Goal: Transaction & Acquisition: Purchase product/service

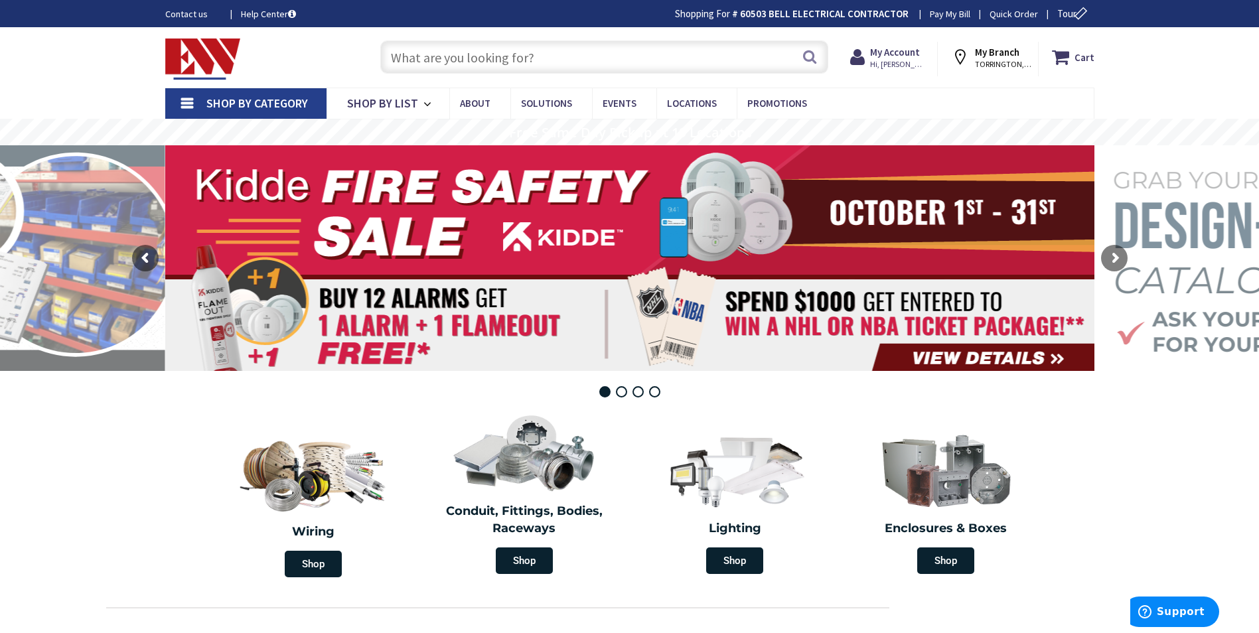
click at [250, 107] on span "Shop By Category" at bounding box center [257, 103] width 102 height 15
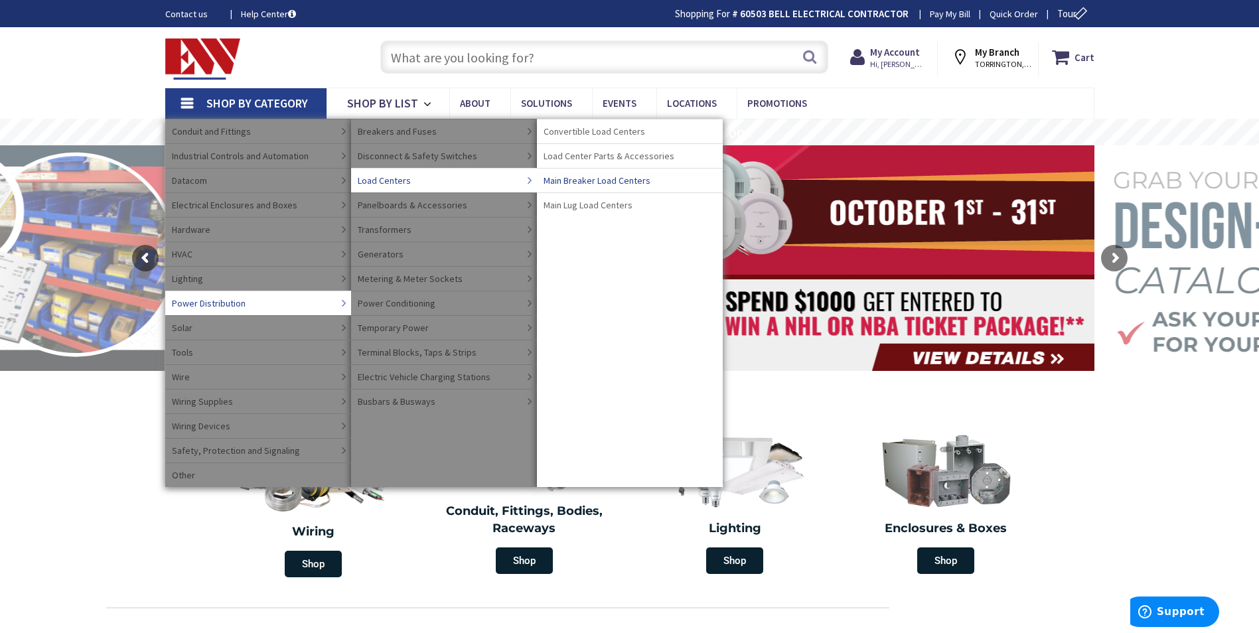
click at [603, 182] on span "Main Breaker Load Centers" at bounding box center [596, 180] width 107 height 13
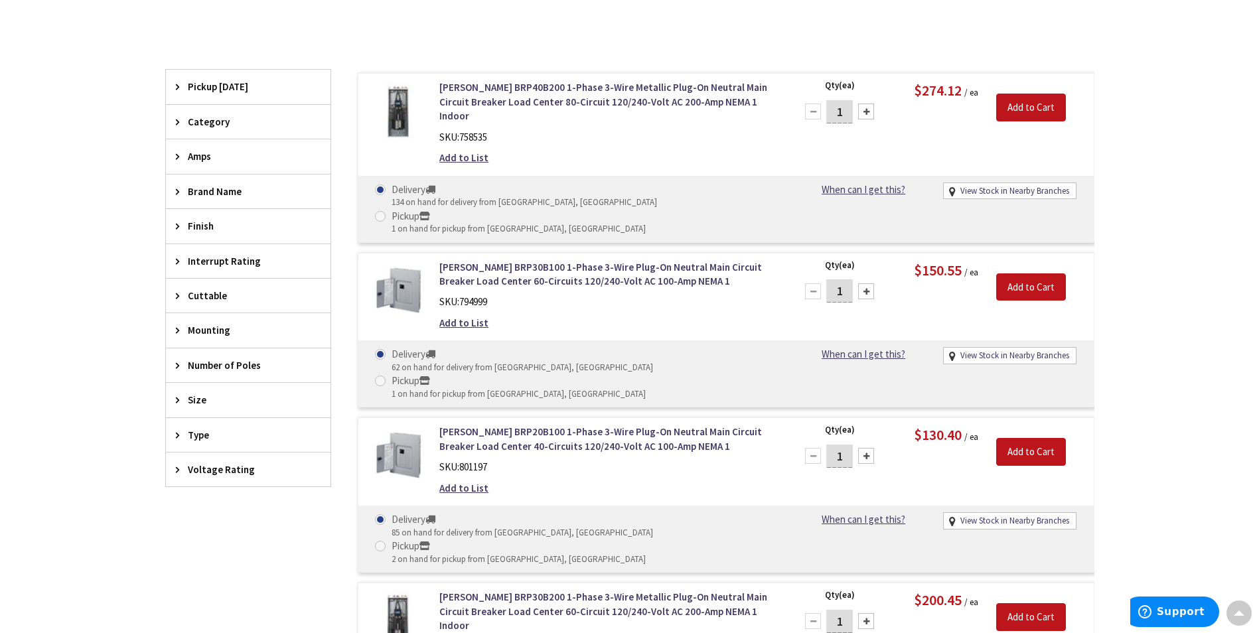
scroll to position [398, 0]
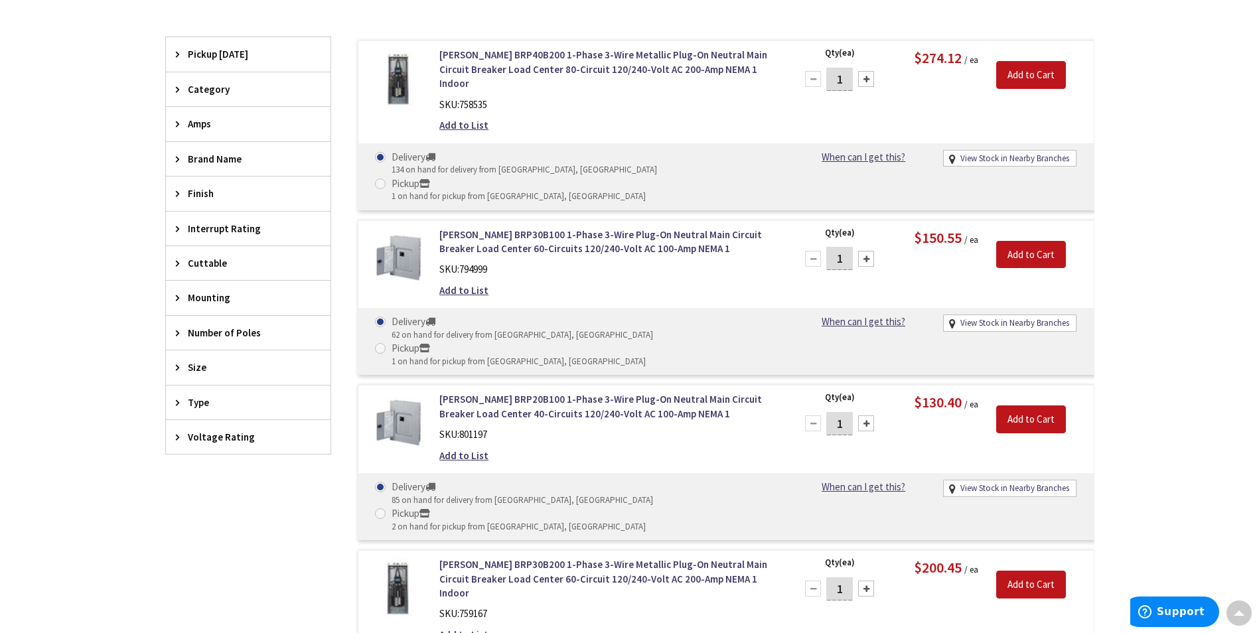
click at [202, 401] on span "Type" at bounding box center [242, 402] width 108 height 14
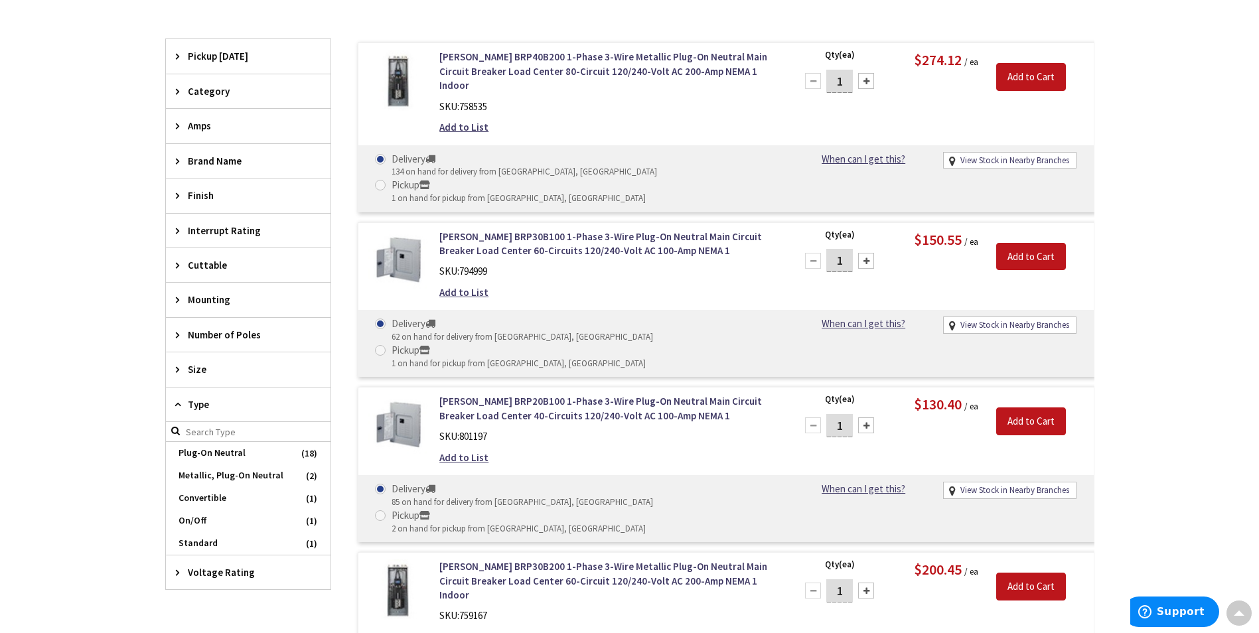
scroll to position [400, 0]
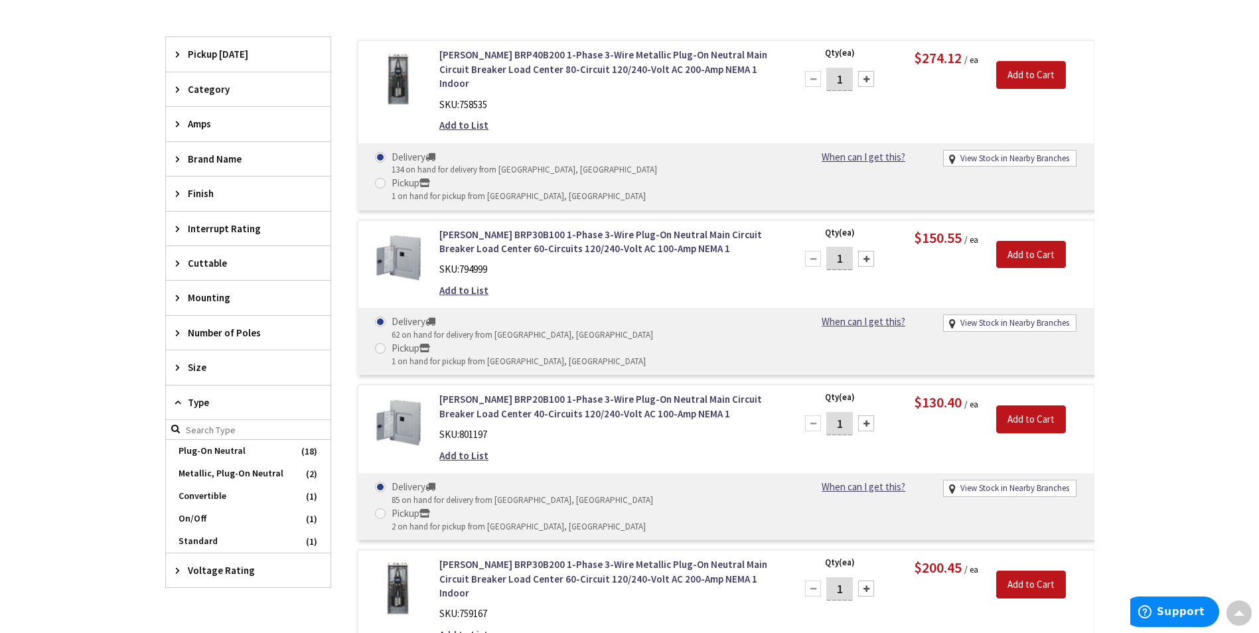
click at [214, 332] on span "Number of Poles" at bounding box center [242, 333] width 108 height 14
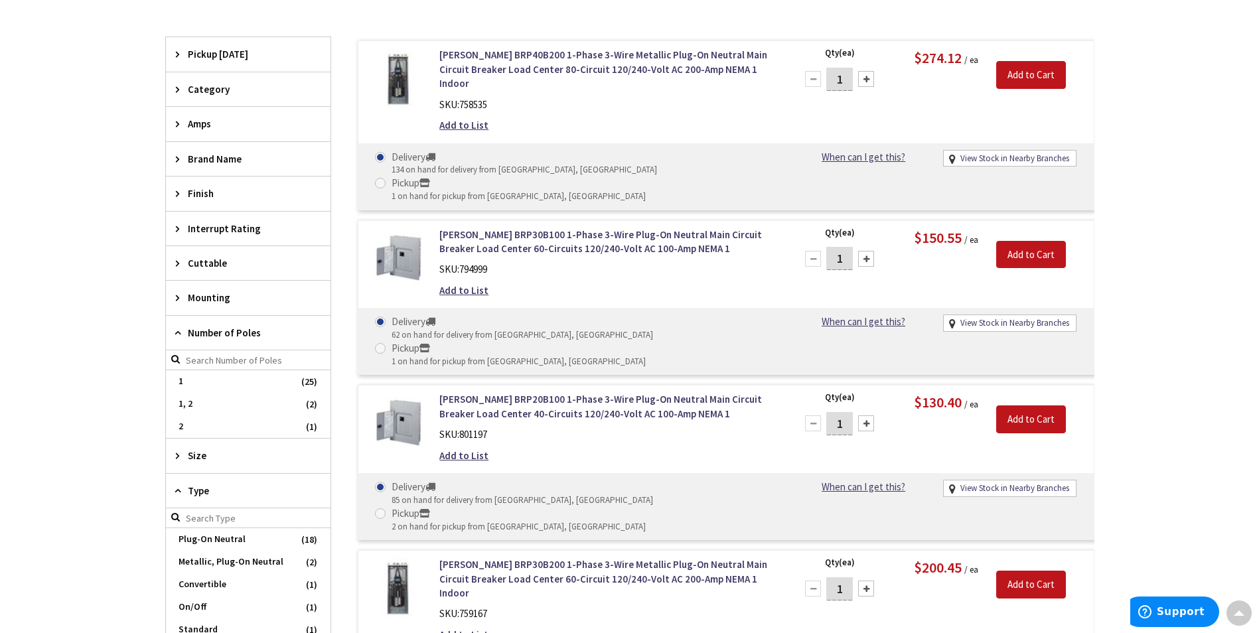
click at [181, 334] on icon at bounding box center [181, 333] width 10 height 10
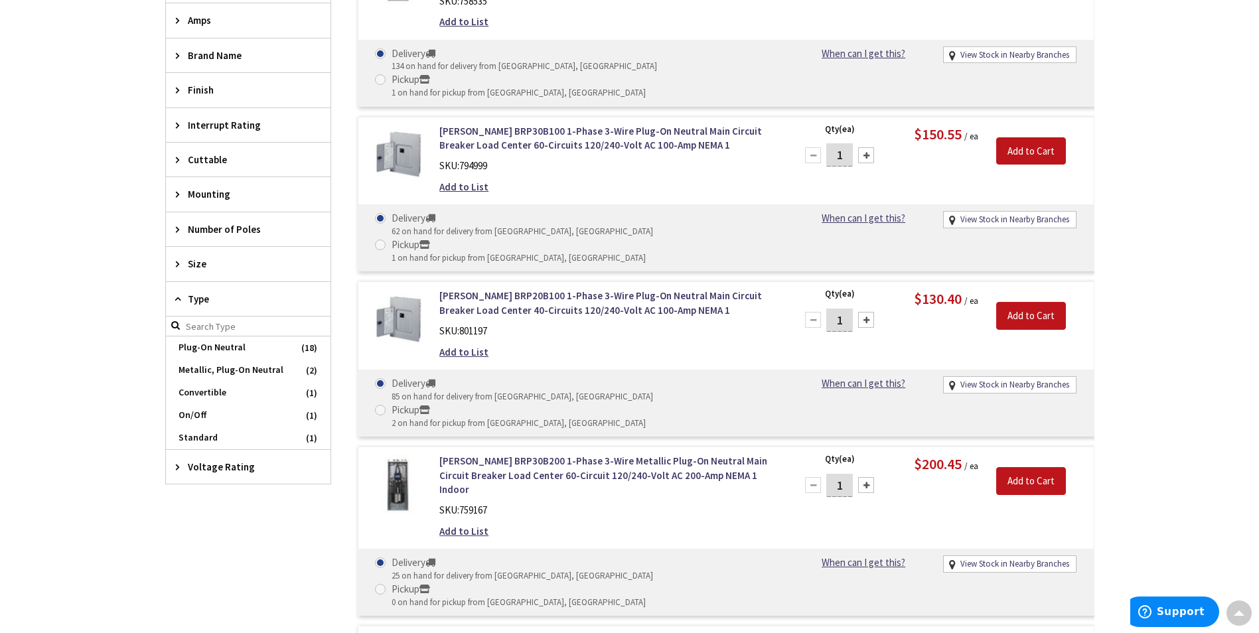
scroll to position [533, 0]
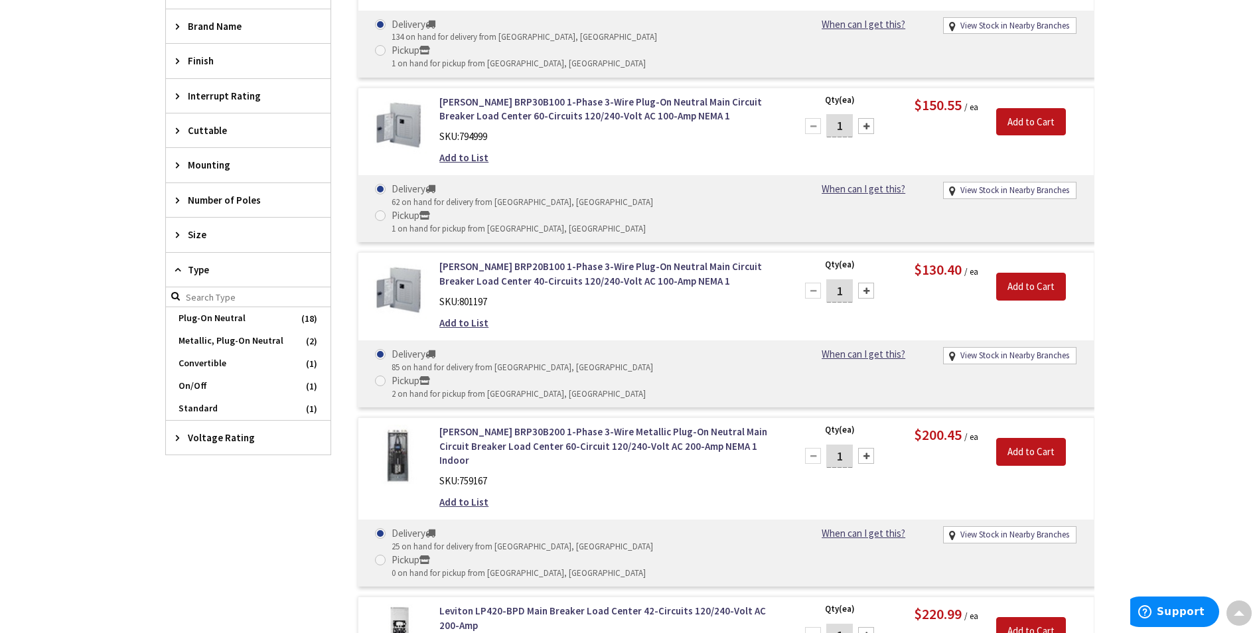
click at [206, 268] on span "Type" at bounding box center [242, 270] width 108 height 14
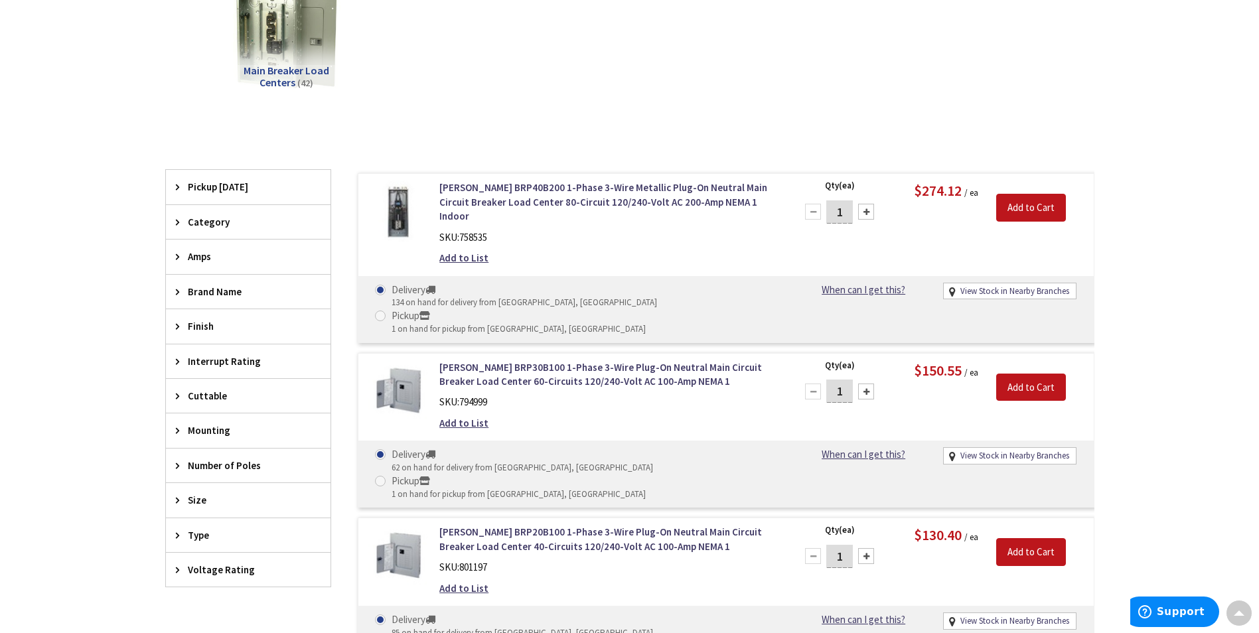
scroll to position [400, 0]
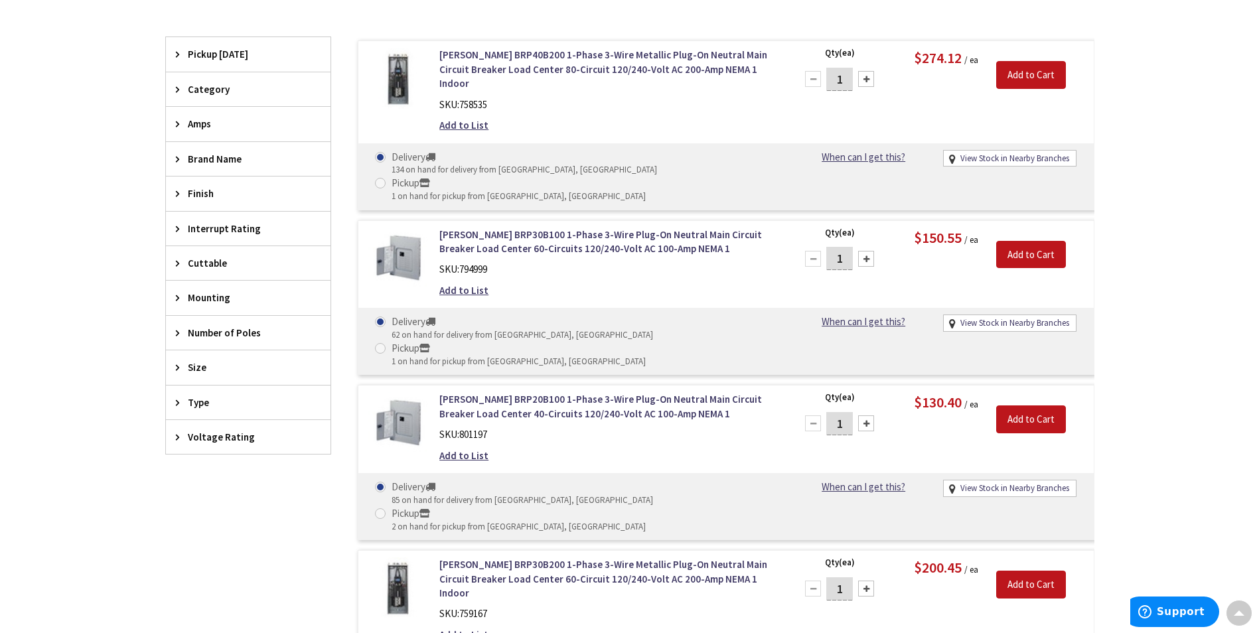
click at [232, 431] on span "Voltage Rating" at bounding box center [242, 437] width 108 height 14
click at [221, 557] on span "208Y/120 Volt AC" at bounding box center [248, 553] width 165 height 23
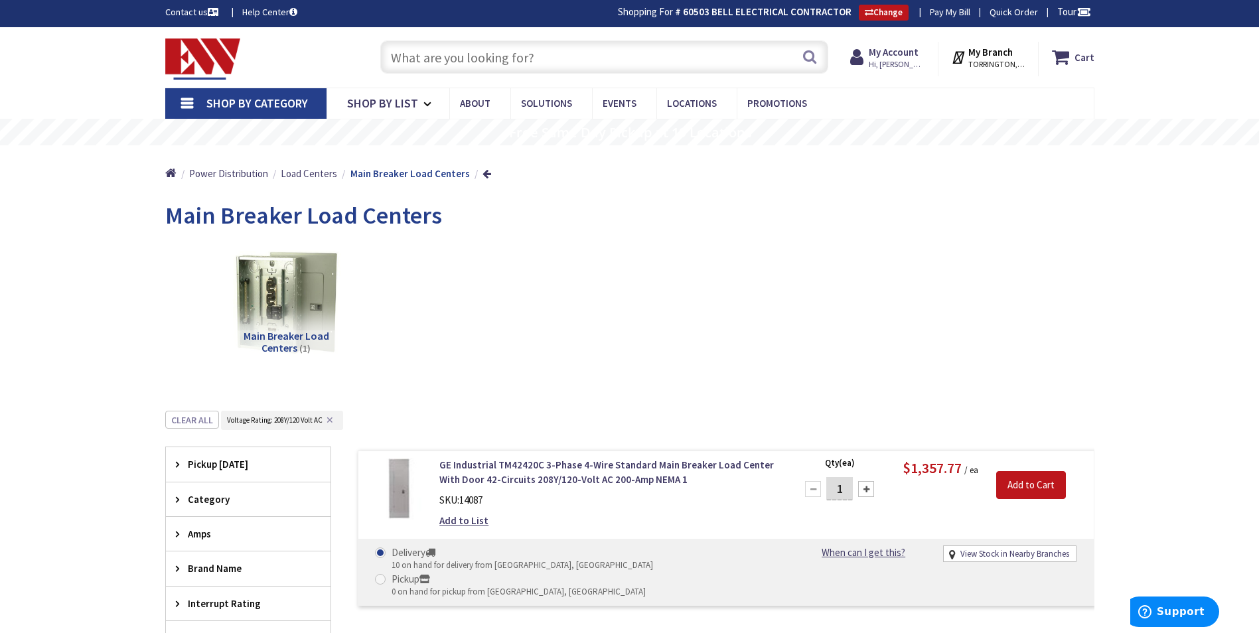
scroll to position [0, 0]
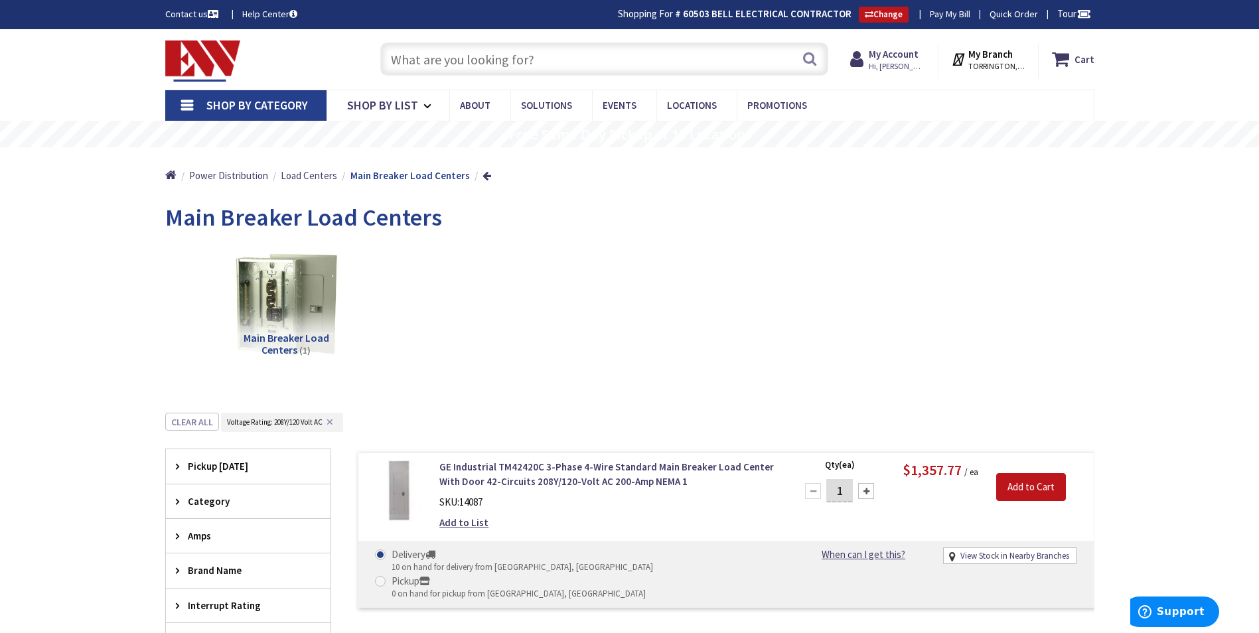
click at [528, 66] on input "text" at bounding box center [604, 58] width 448 height 33
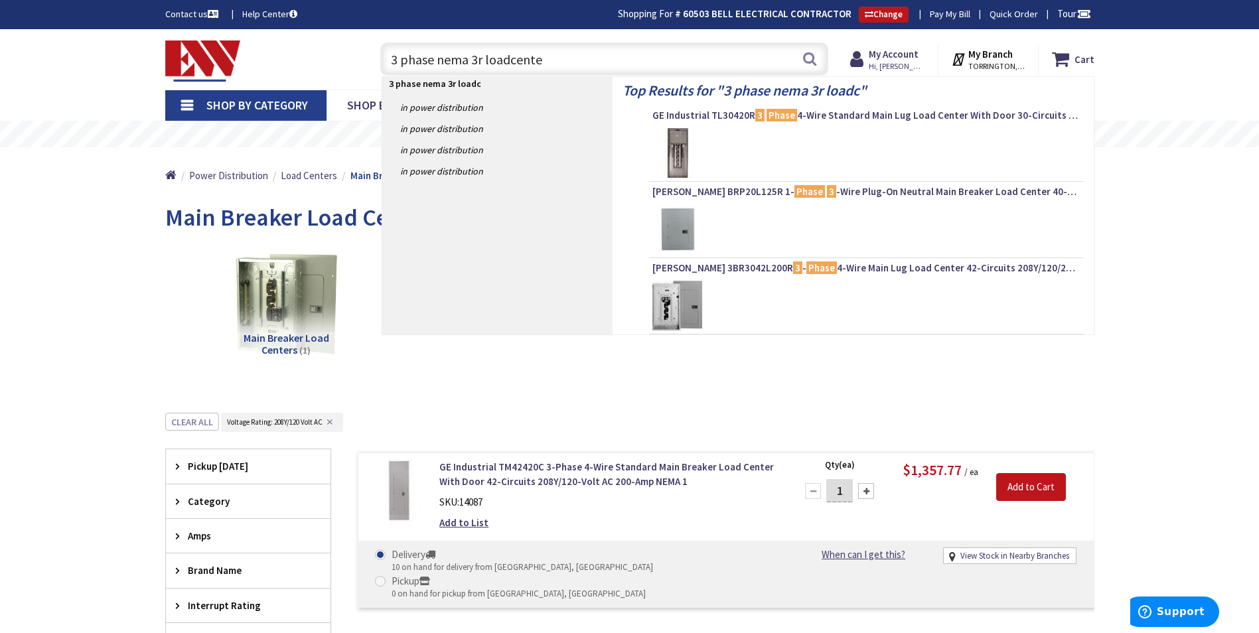
type input "3 phase nema 3r loadcenter"
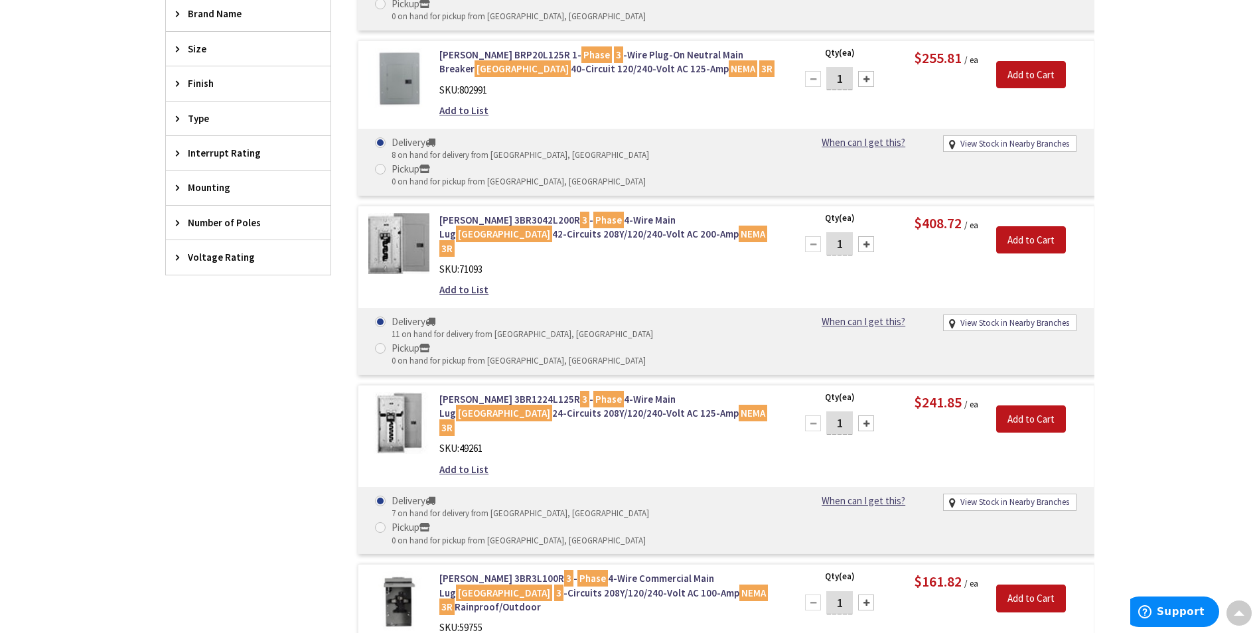
scroll to position [267, 0]
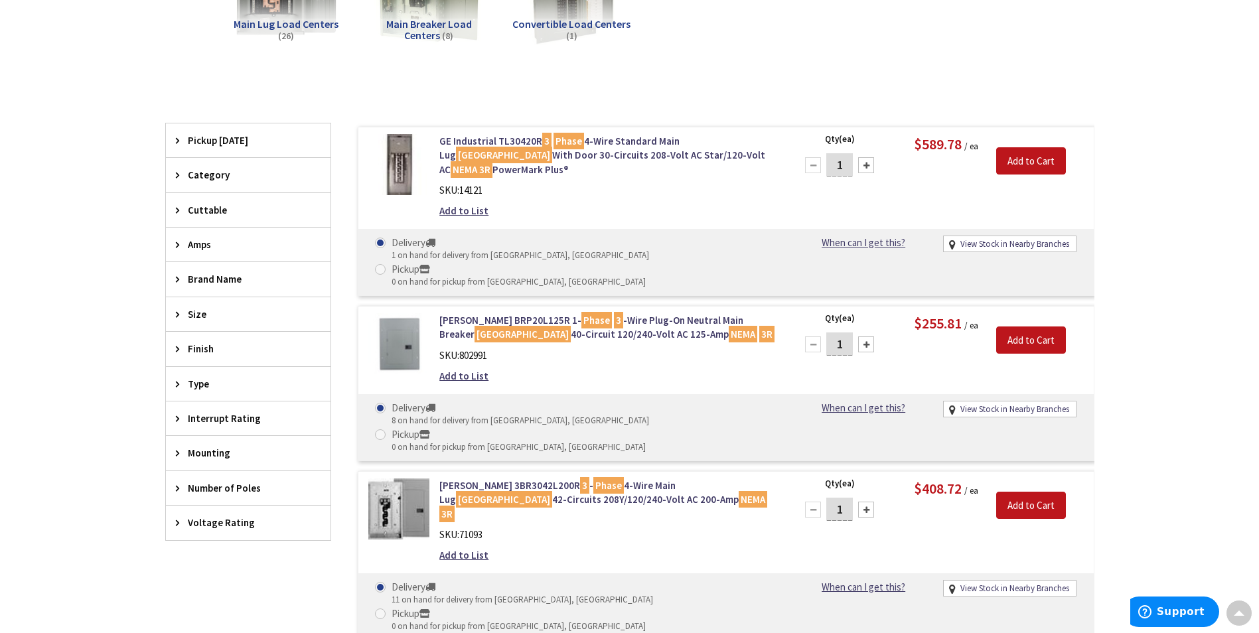
click at [239, 487] on span "Number of Poles" at bounding box center [242, 488] width 108 height 14
click at [201, 313] on span "Size" at bounding box center [242, 314] width 108 height 14
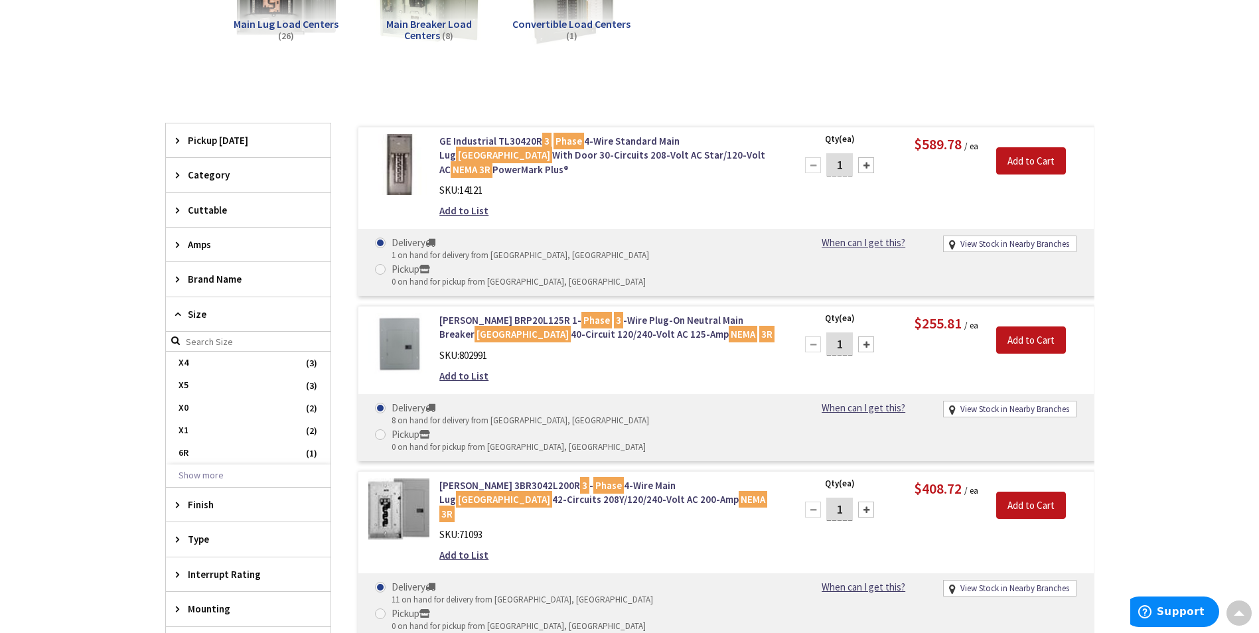
click at [201, 313] on span "Size" at bounding box center [242, 314] width 108 height 14
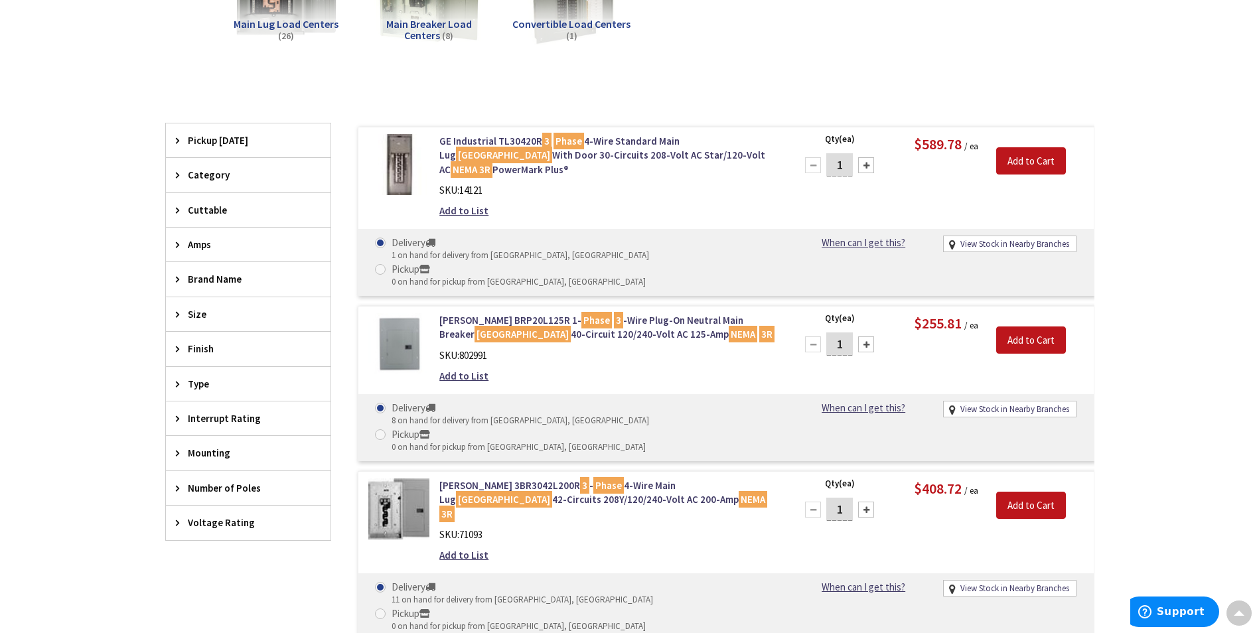
click at [282, 389] on span "Type" at bounding box center [242, 384] width 108 height 14
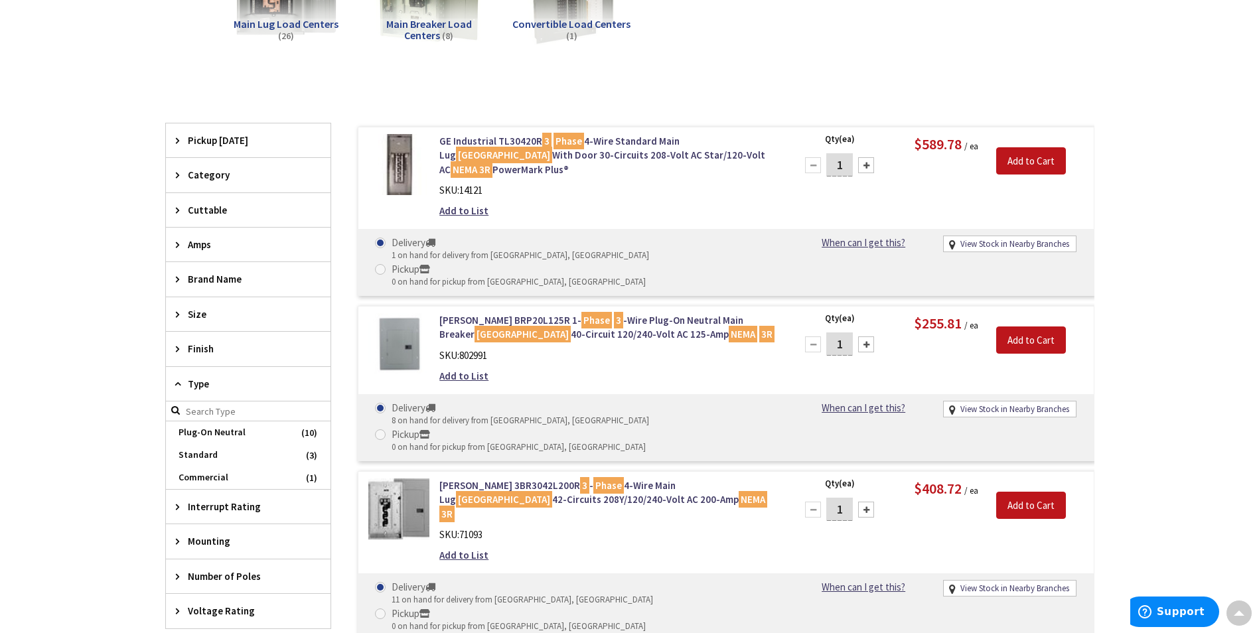
click at [282, 389] on span "Type" at bounding box center [242, 384] width 108 height 14
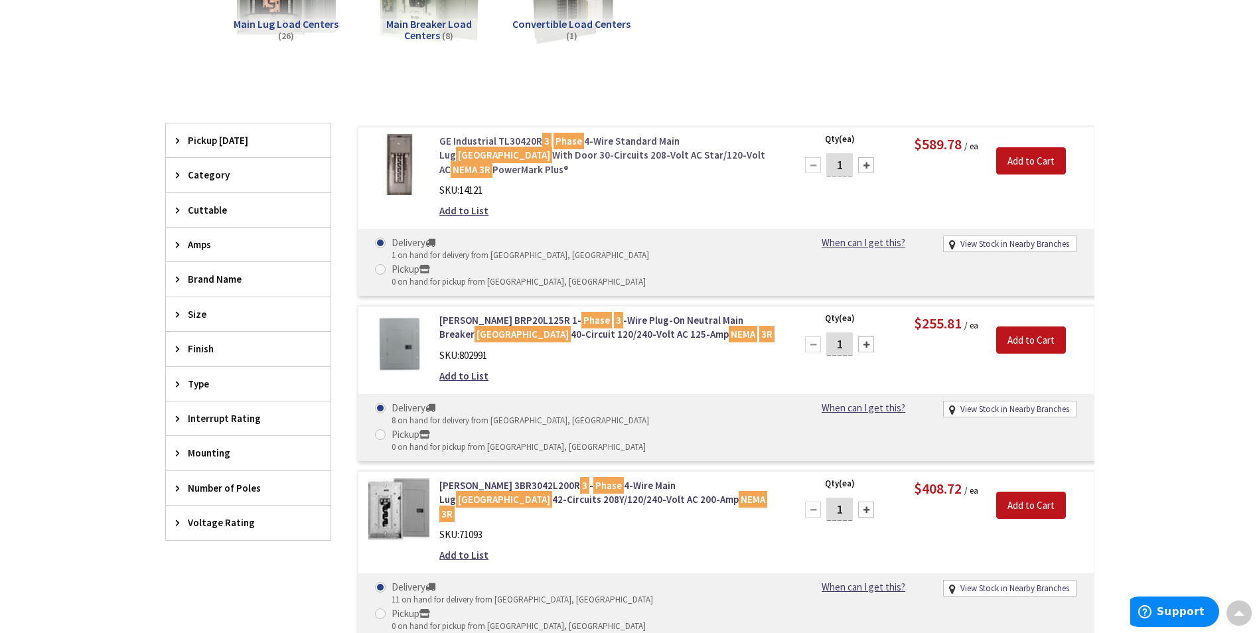
click at [500, 154] on link "GE Industrial TL30420R 3 Phase 4-Wire Standard Main Lug Load Center With Door 3…" at bounding box center [608, 155] width 338 height 42
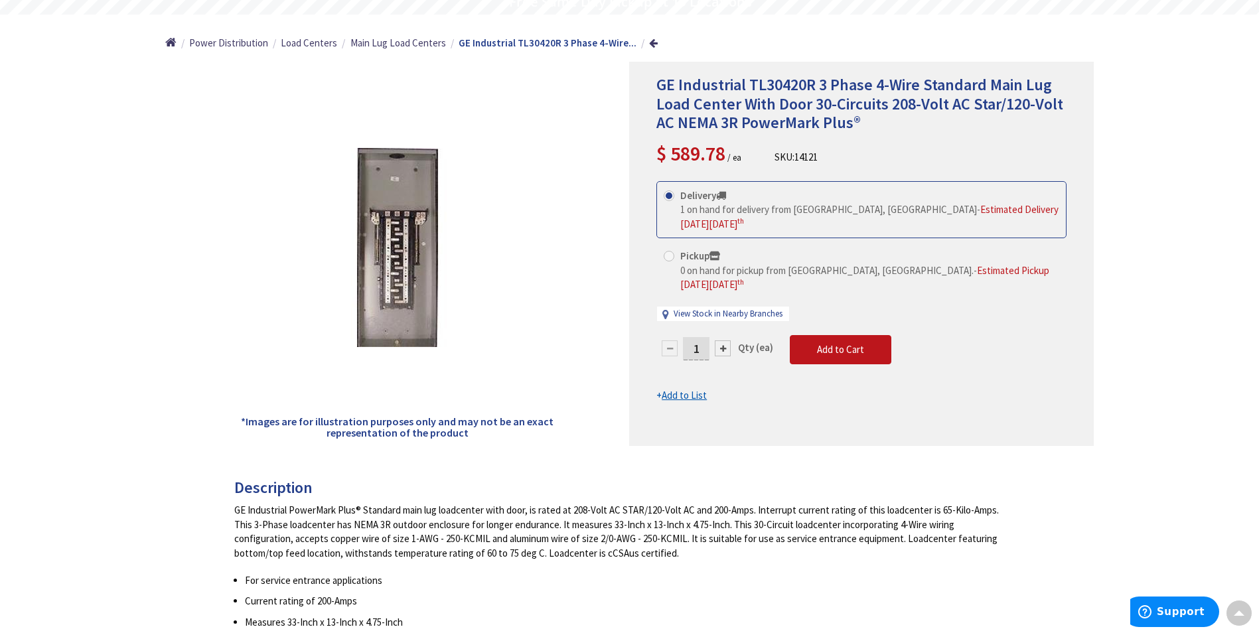
scroll to position [135, 0]
